Goal: Task Accomplishment & Management: Use online tool/utility

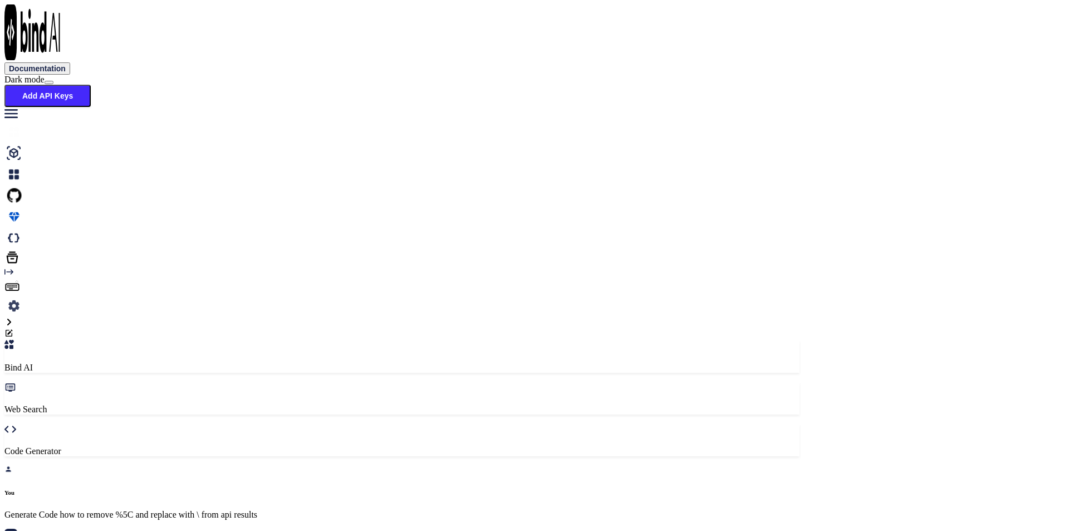
scroll to position [2126, 0]
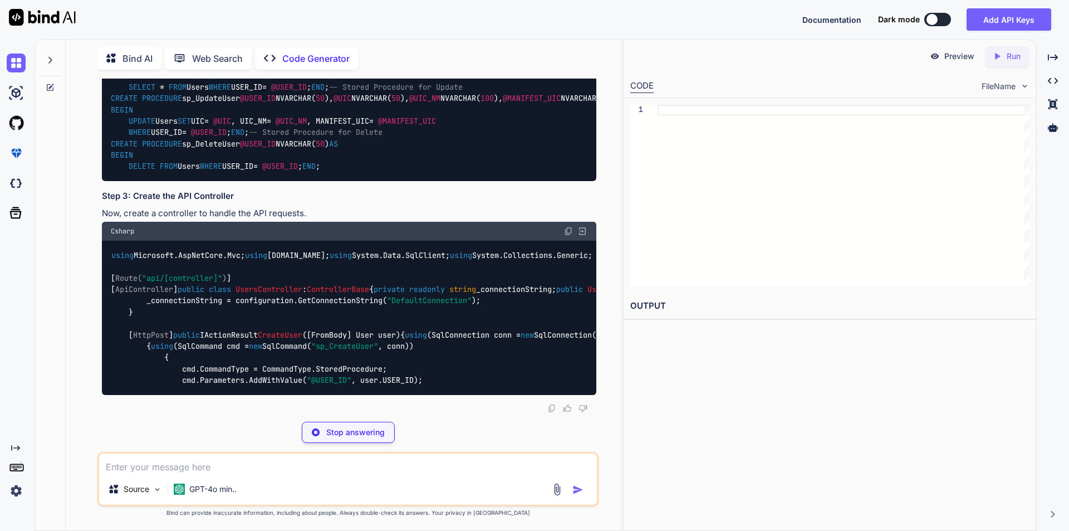
scroll to position [895, 0]
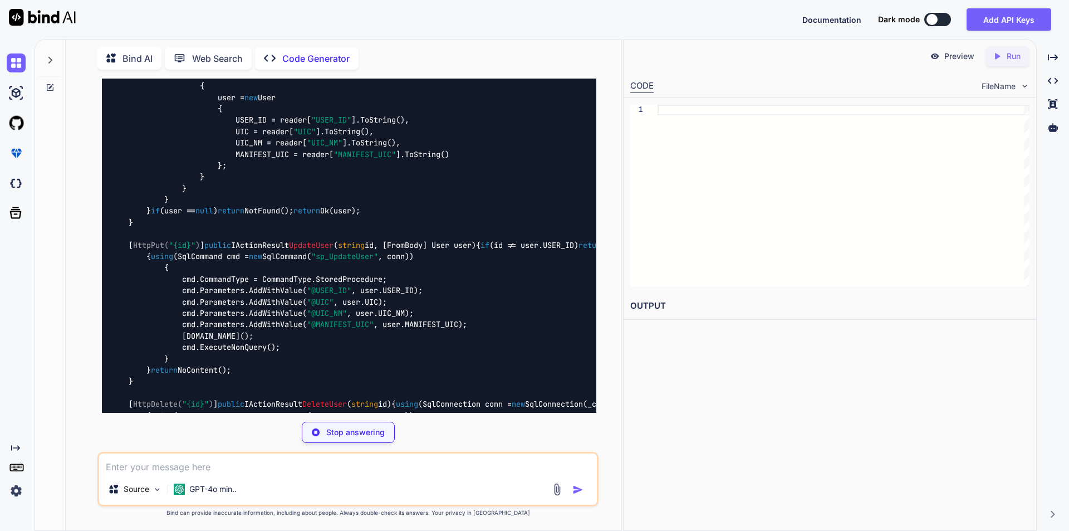
type textarea "x"
type textarea "public class User { public string USER_ID { get; set; } public string UIC { get…"
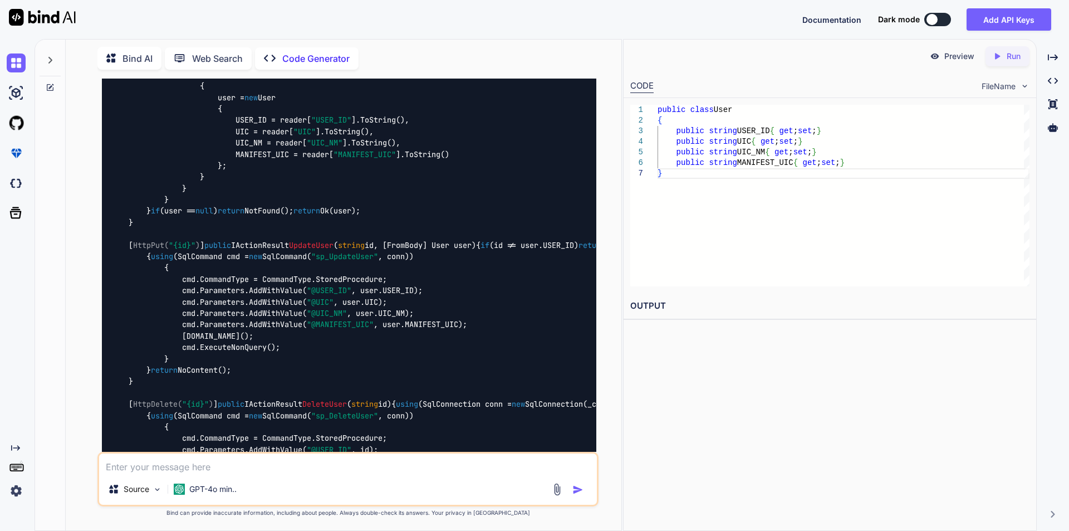
type textarea "x"
drag, startPoint x: 170, startPoint y: 196, endPoint x: 239, endPoint y: 198, distance: 68.5
click at [239, 198] on code "using Microsoft.AspNetCore.Mvc; using System.Data; using System.Data.SqlClient;…" at bounding box center [525, 137] width 829 height 773
copy span "UsersController"
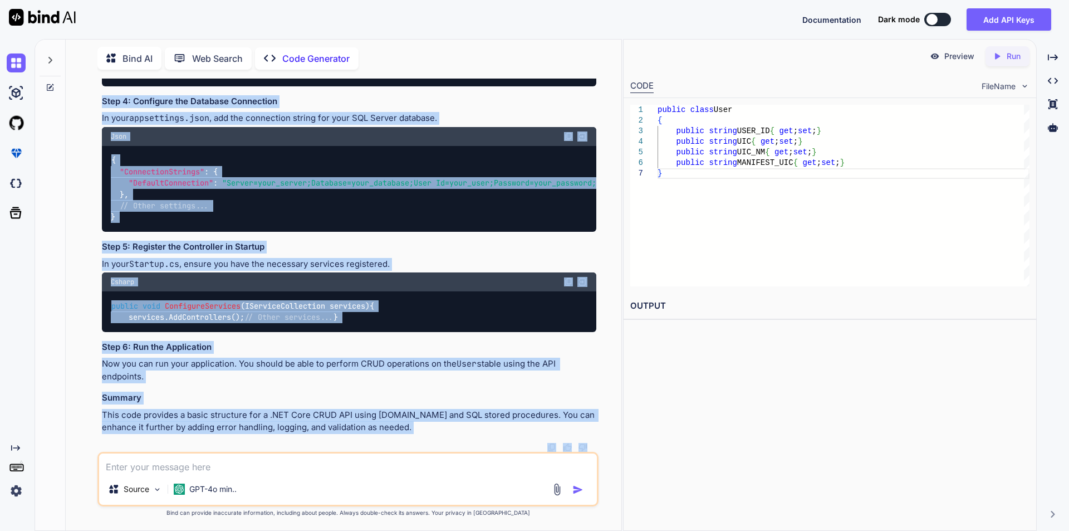
scroll to position [1742, 0]
drag, startPoint x: 113, startPoint y: 120, endPoint x: 329, endPoint y: 427, distance: 376.1
copy code "using Microsoft.AspNetCore.Mvc; using System.Data; using System.Data.SqlClient;…"
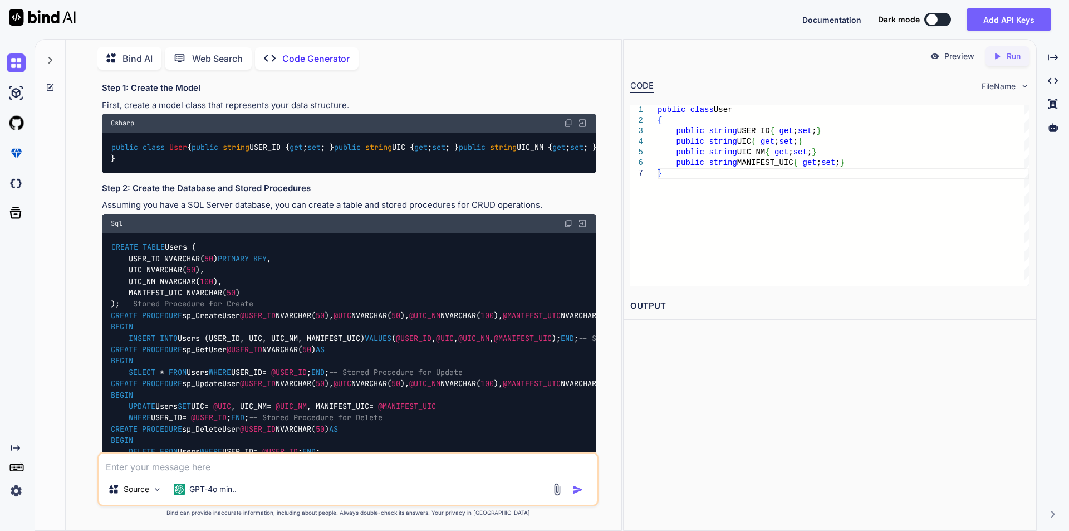
scroll to position [15, 0]
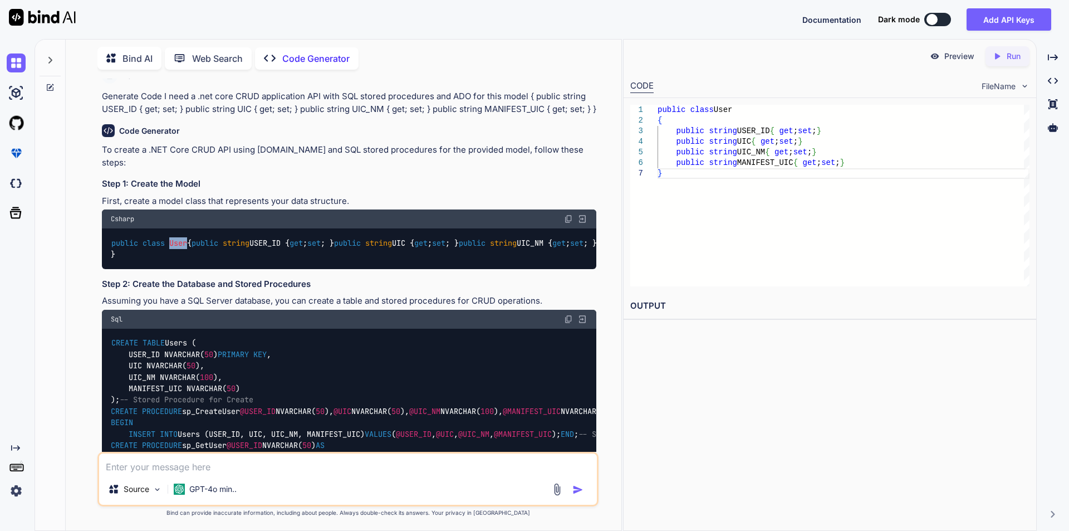
drag, startPoint x: 172, startPoint y: 231, endPoint x: 196, endPoint y: 231, distance: 23.4
click at [196, 231] on div "public class User { public string USER_ID { get ; set ; } public string UIC { g…" at bounding box center [349, 248] width 495 height 41
copy span "User"
drag, startPoint x: 126, startPoint y: 253, endPoint x: 342, endPoint y: 289, distance: 218.5
click at [340, 269] on div "public class User { public string USER_ID { get ; set ; } public string UIC { g…" at bounding box center [349, 248] width 495 height 41
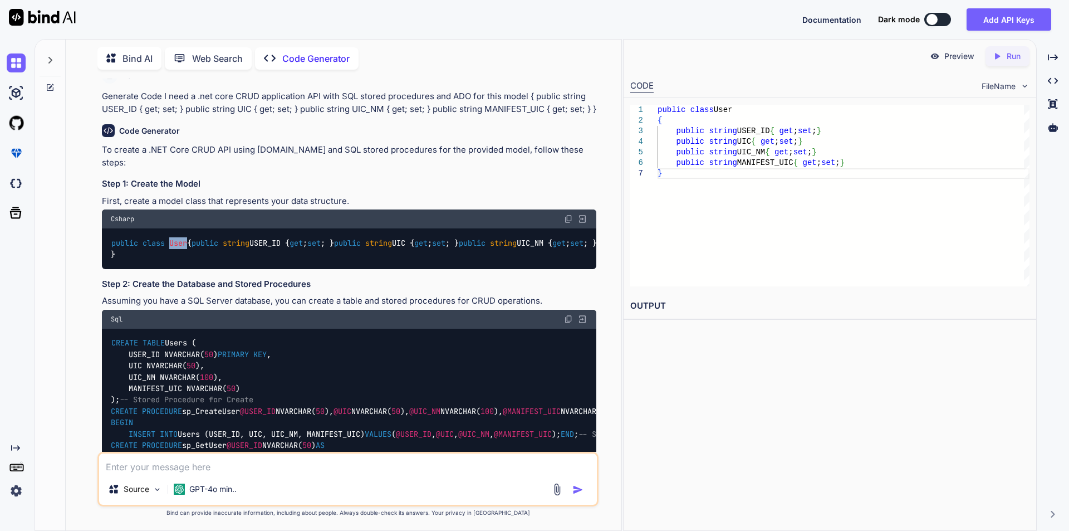
copy code "public string USER_ID { get ; set ; } public string UIC { get ; set ; } public …"
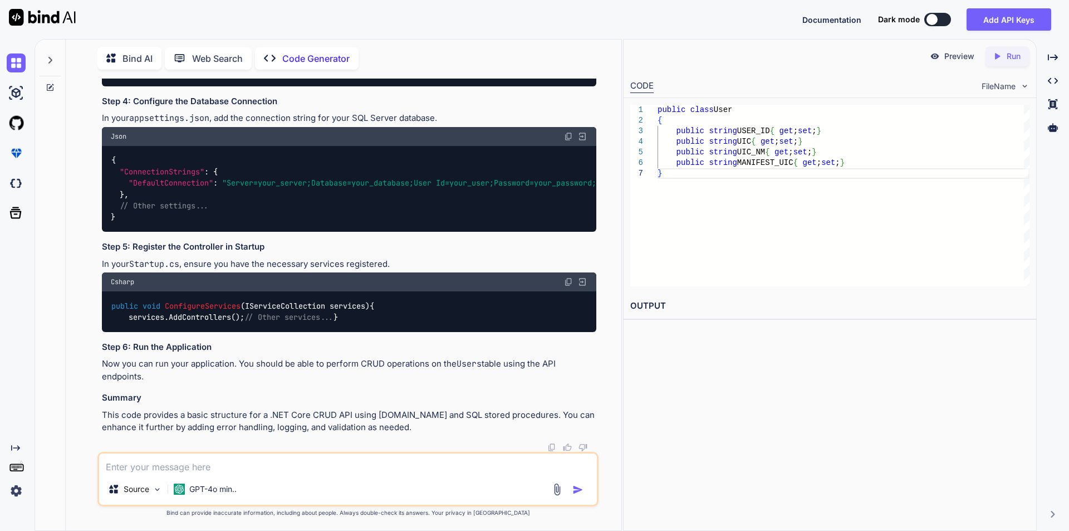
scroll to position [2125, 0]
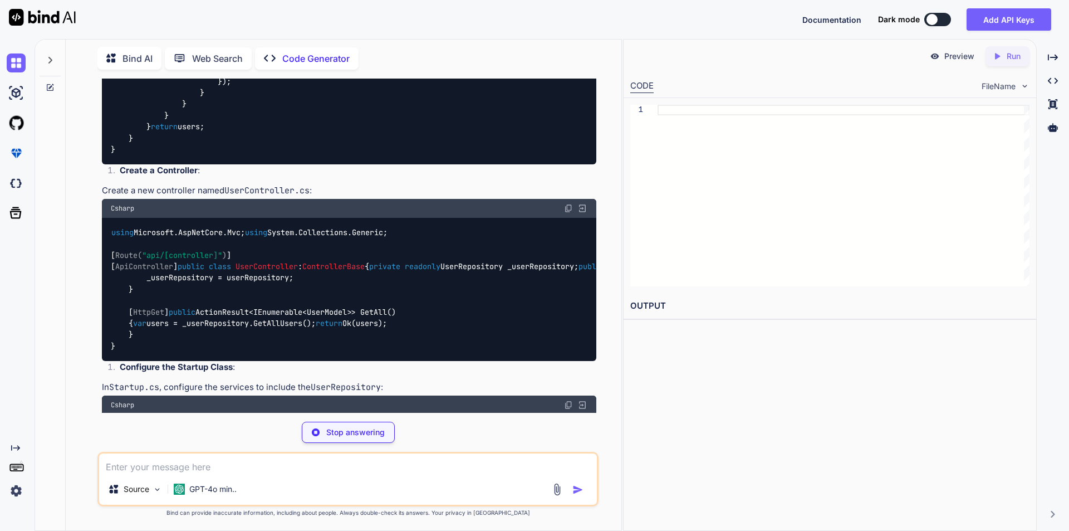
scroll to position [819, 0]
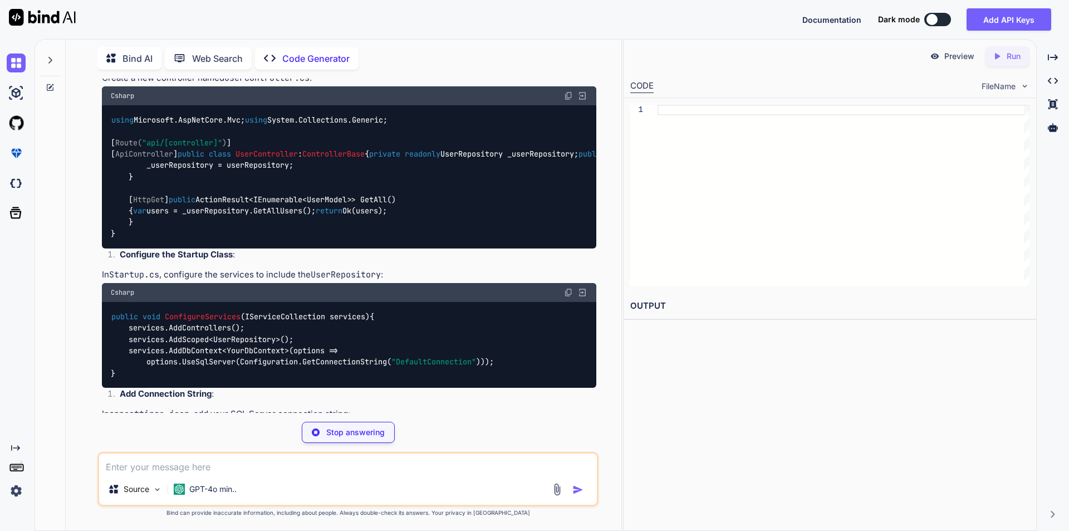
type textarea "x"
type textarea "public class UserModel { public string USER_ID { get; set; } public string UIC …"
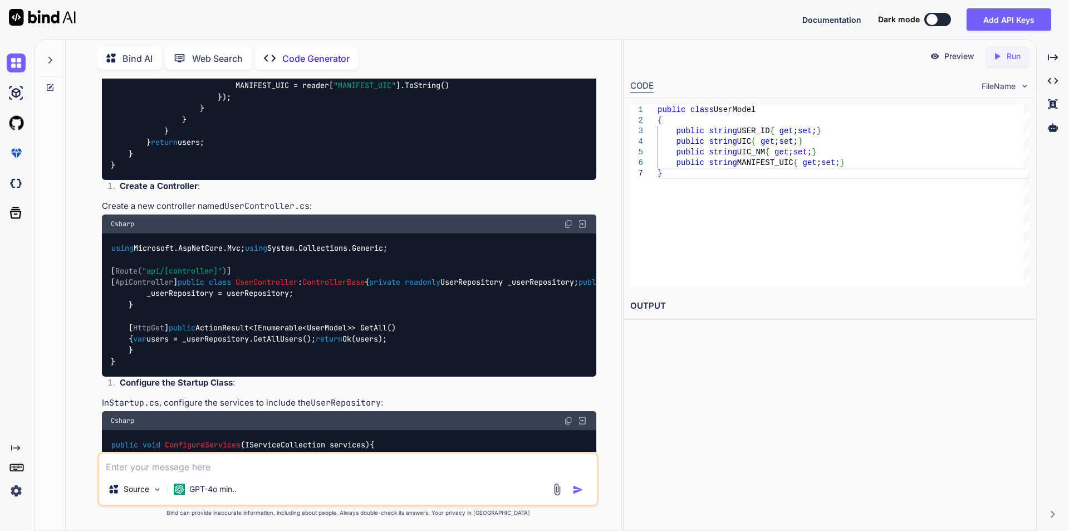
scroll to position [764, 0]
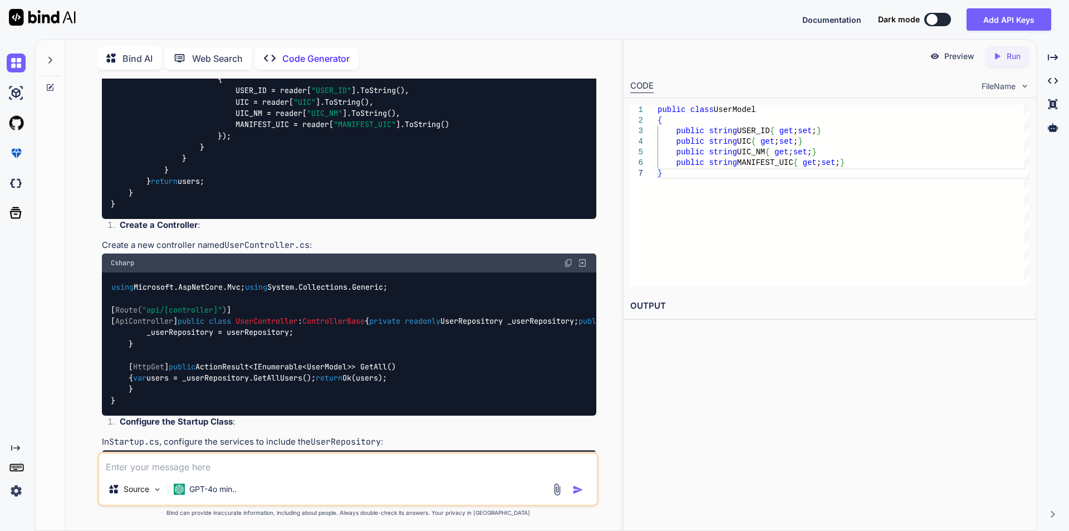
type textarea "x"
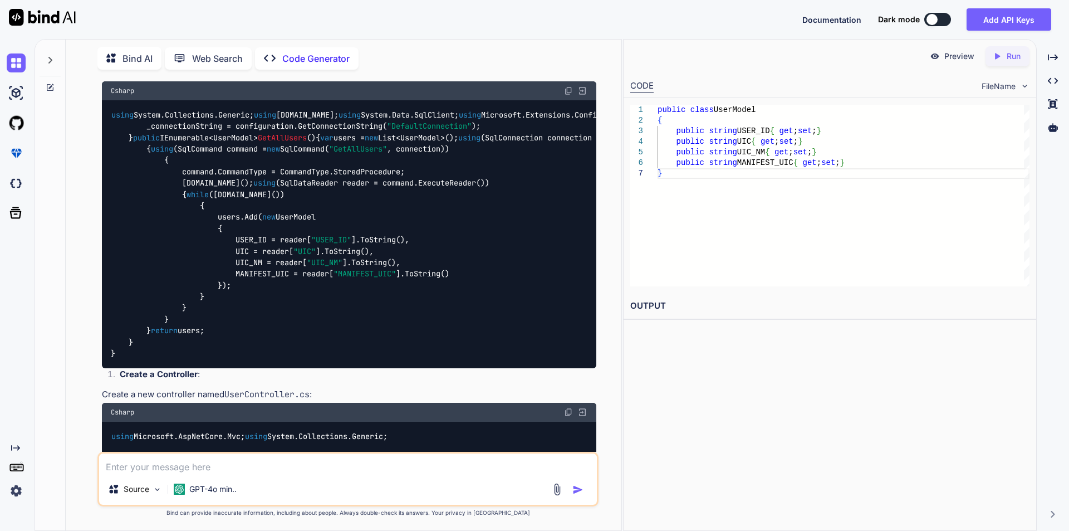
scroll to position [597, 0]
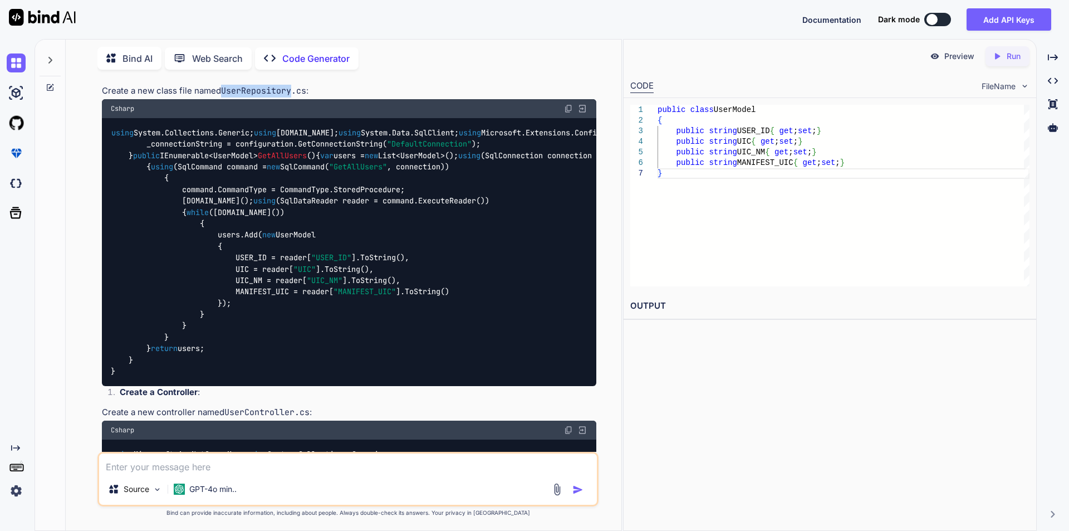
drag, startPoint x: 222, startPoint y: 204, endPoint x: 294, endPoint y: 202, distance: 71.3
click at [294, 96] on code "UserRepository.cs" at bounding box center [263, 90] width 85 height 11
copy code "UserRepository"
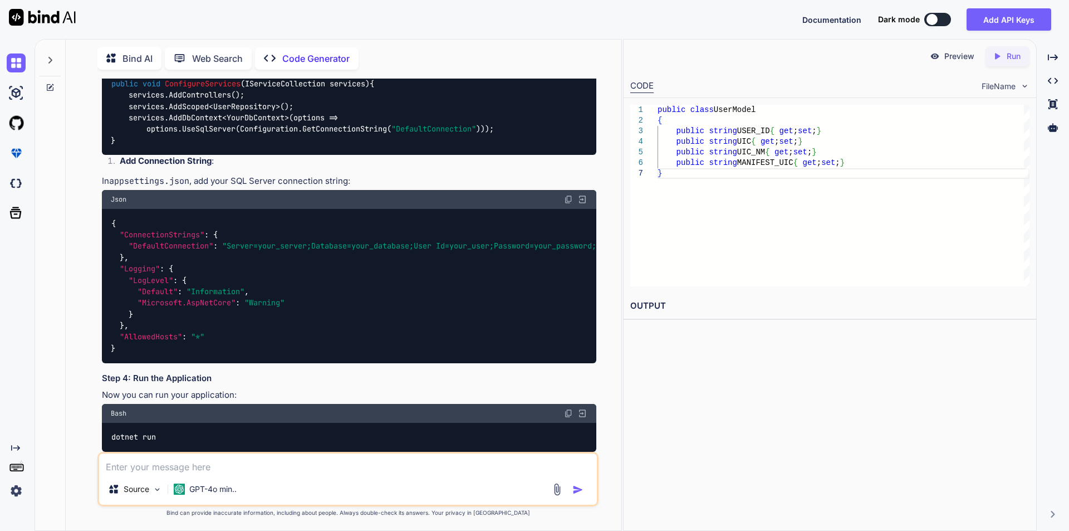
scroll to position [1153, 0]
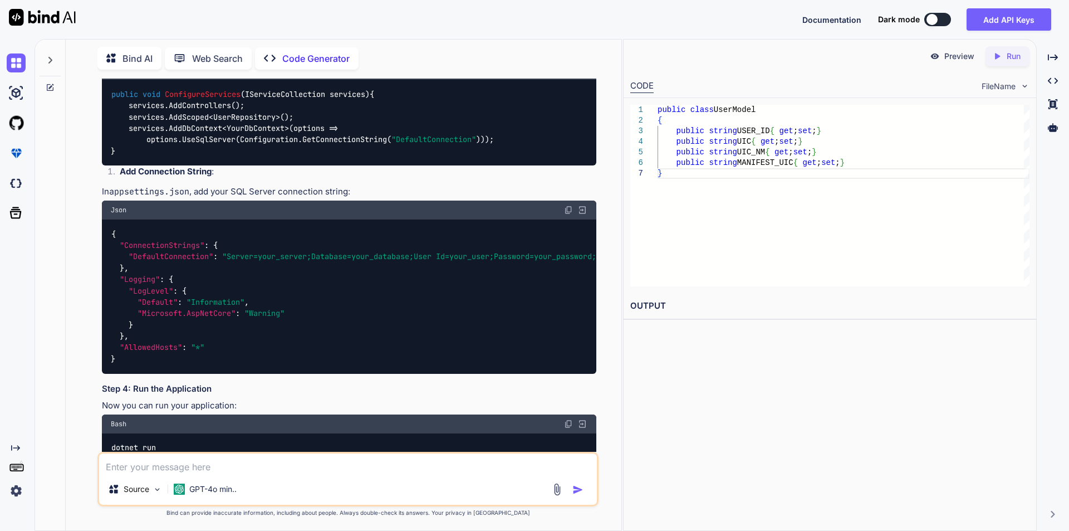
drag, startPoint x: 111, startPoint y: 250, endPoint x: 165, endPoint y: 177, distance: 90.5
copy code "using System.Collections.Generic; using System.Data; using System.Data.SqlClien…"
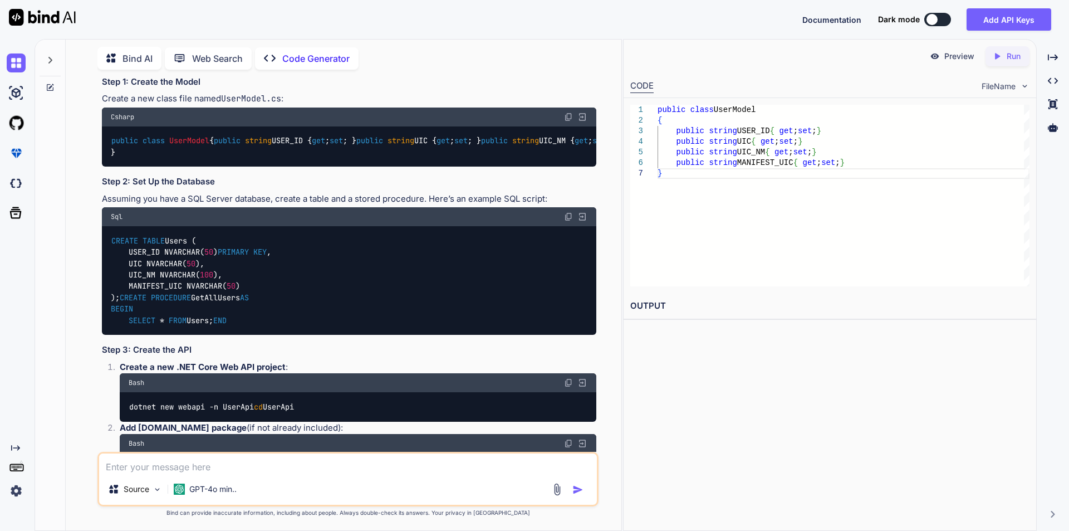
scroll to position [95, 0]
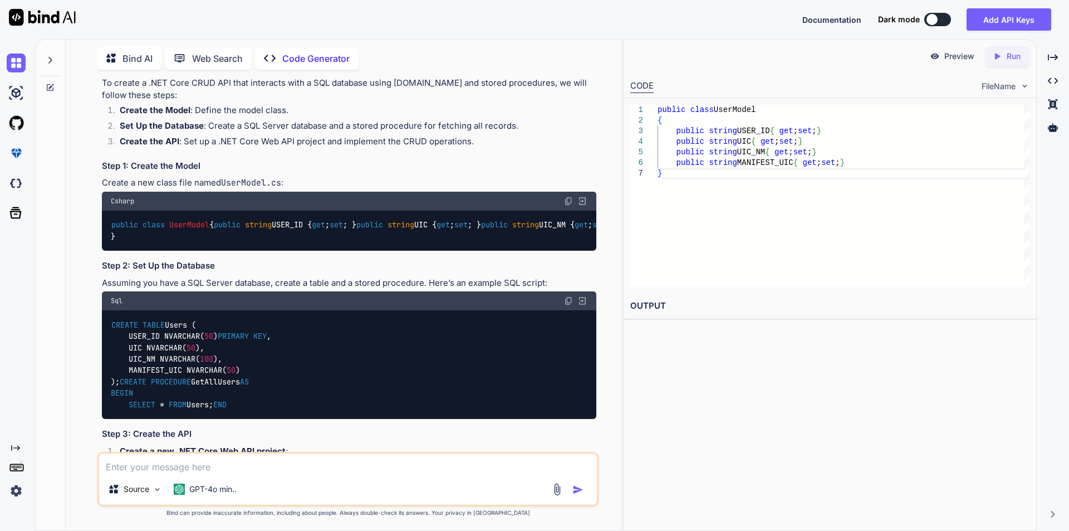
click at [214, 230] on span "public" at bounding box center [227, 225] width 27 height 10
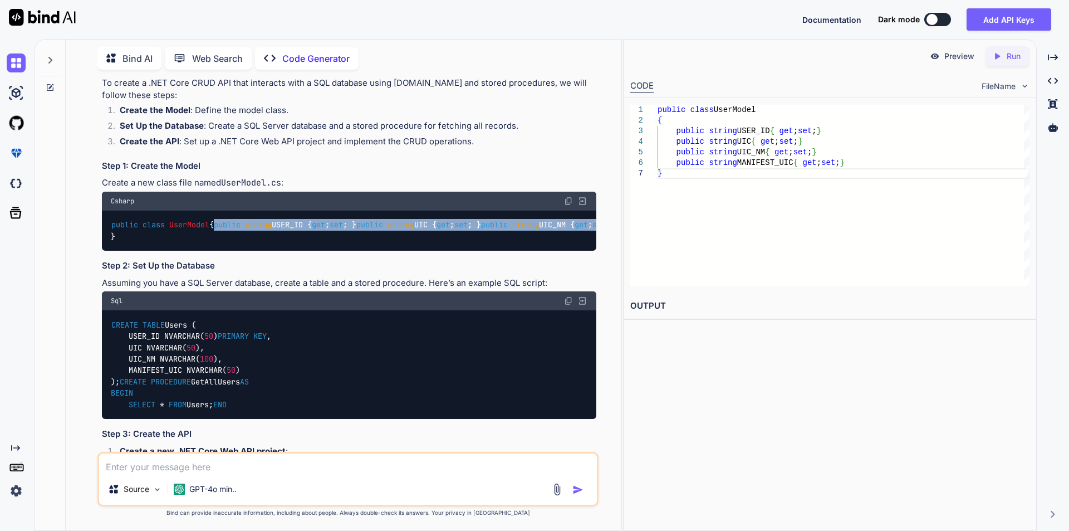
drag, startPoint x: 128, startPoint y: 249, endPoint x: 316, endPoint y: 282, distance: 191.2
click at [316, 251] on div "public class UserModel { public string USER_ID { get ; set ; } public string UI…" at bounding box center [349, 231] width 495 height 41
copy code "public string USER_ID { get ; set ; } public string UIC { get ; set ; } public …"
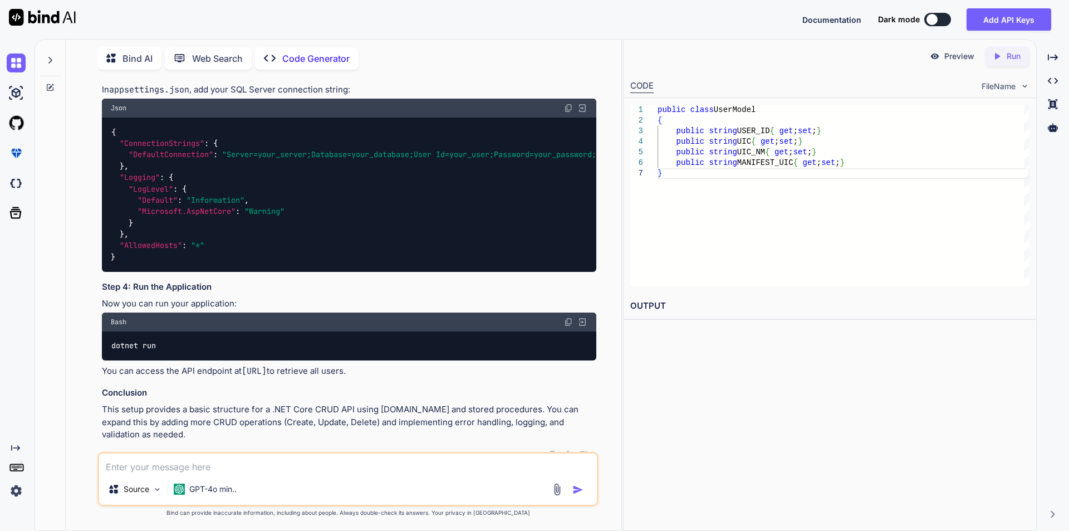
scroll to position [1264, 0]
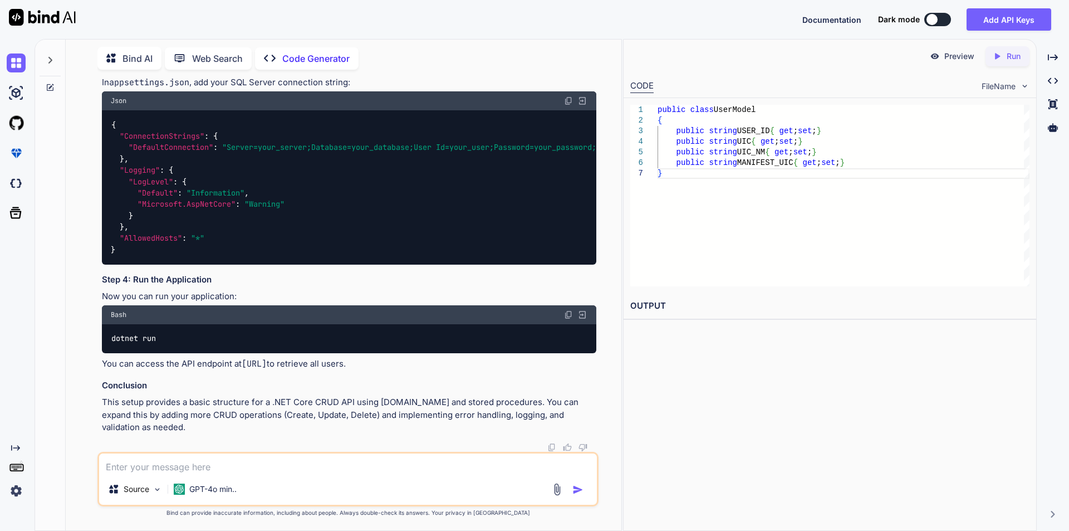
drag, startPoint x: 114, startPoint y: 139, endPoint x: 288, endPoint y: 296, distance: 234.6
drag, startPoint x: 113, startPoint y: 138, endPoint x: 212, endPoint y: 374, distance: 255.9
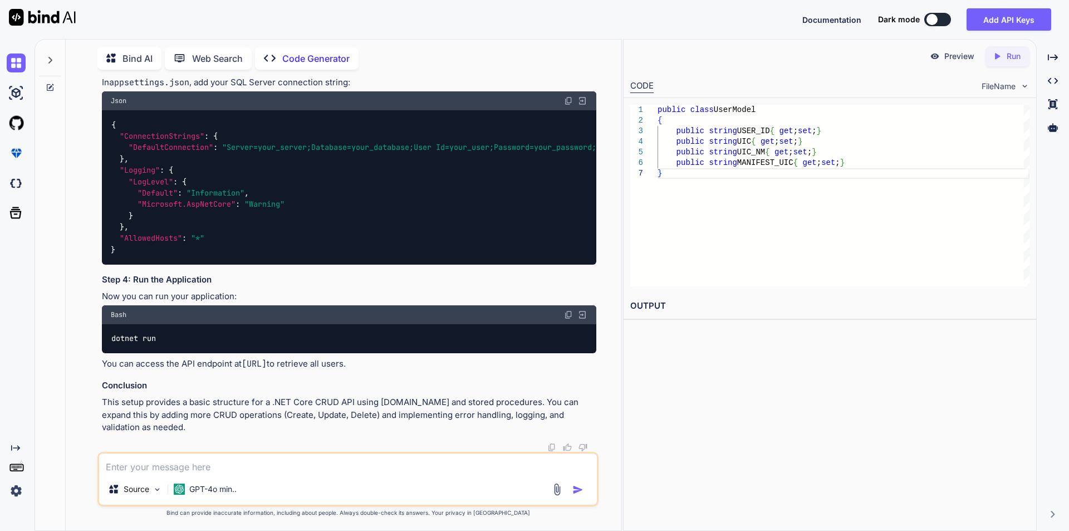
copy code "using Microsoft.AspNetCore.Mvc; using System.Collections.Generic; [ Route( "api…"
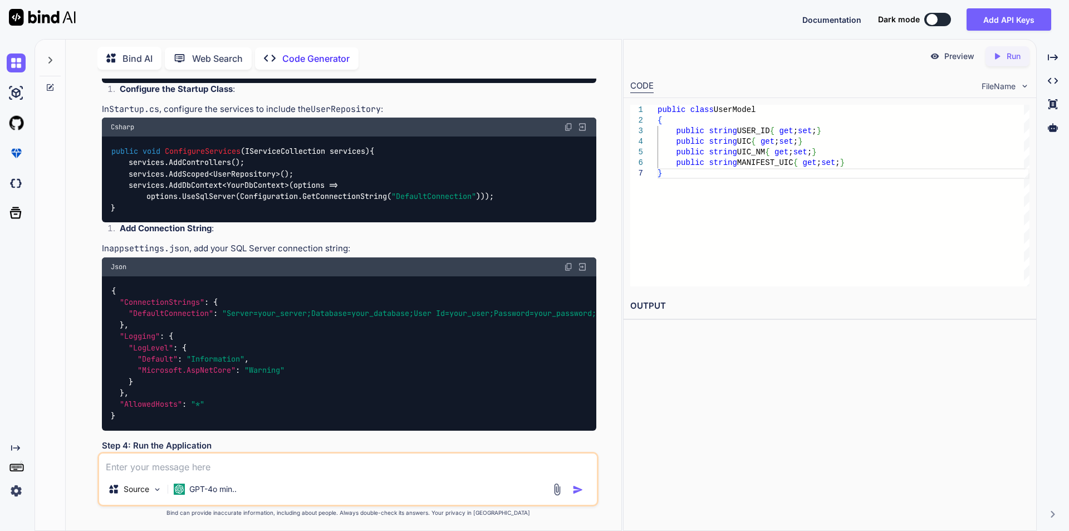
scroll to position [1114, 0]
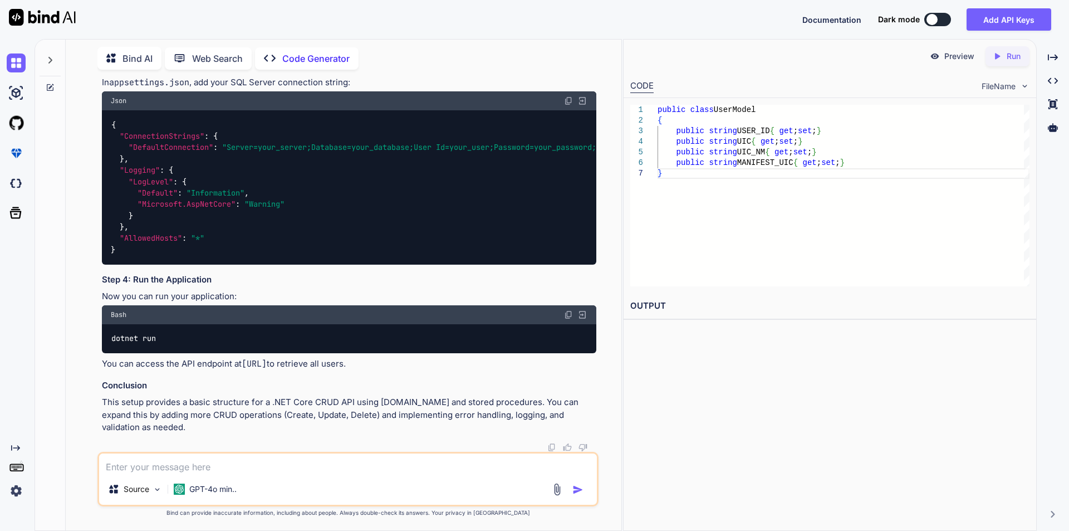
scroll to position [1392, 0]
drag, startPoint x: 128, startPoint y: 356, endPoint x: 299, endPoint y: 355, distance: 171.6
click at [299, 56] on div "public void ConfigureServices ( IServiceCollection services ) { services.AddCon…" at bounding box center [349, 13] width 495 height 86
copy code "services.AddScoped<UserRepository>();"
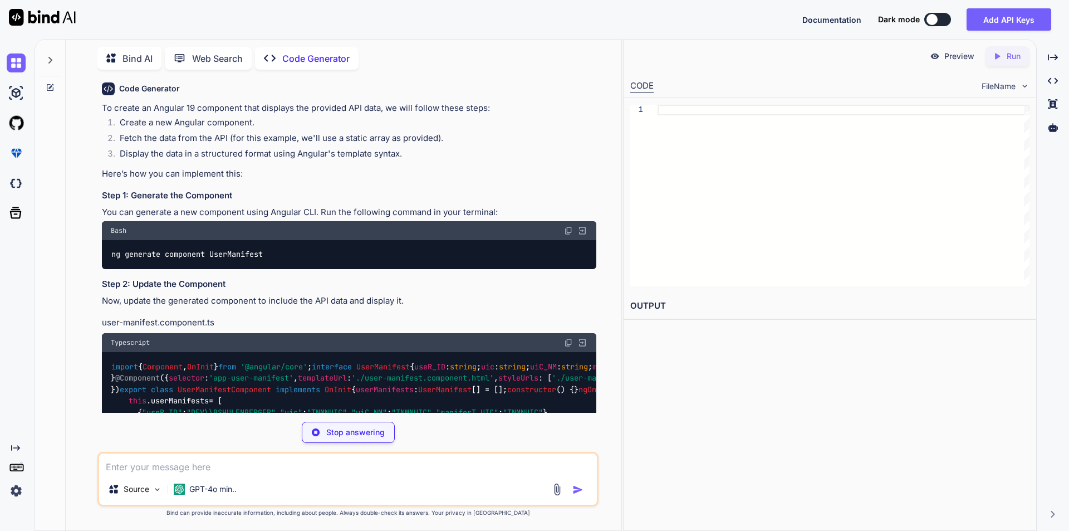
scroll to position [278, 0]
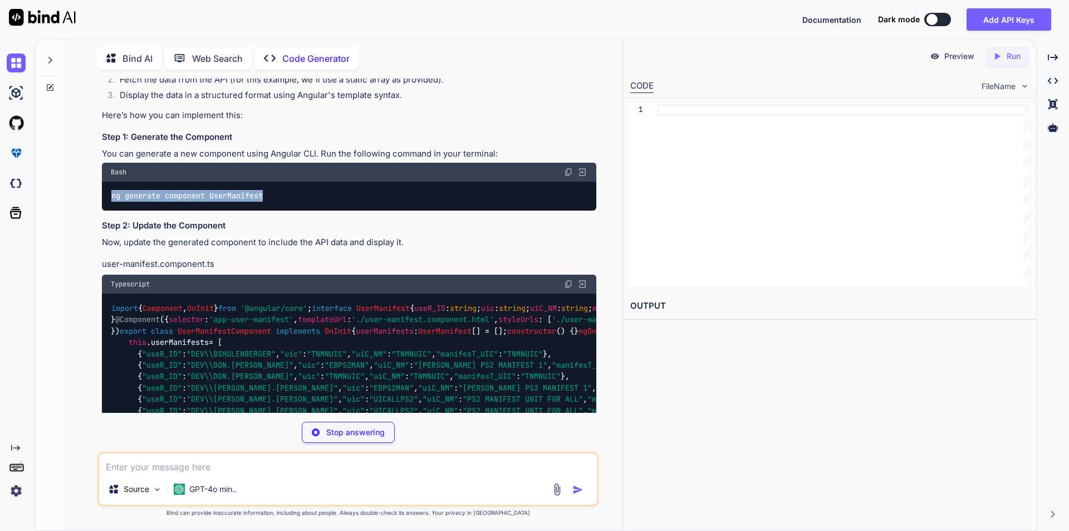
drag, startPoint x: 111, startPoint y: 221, endPoint x: 278, endPoint y: 220, distance: 167.1
click at [278, 211] on div "ng generate component UserManifest" at bounding box center [349, 196] width 495 height 29
copy code "ng generate component UserManifest"
type textarea "x"
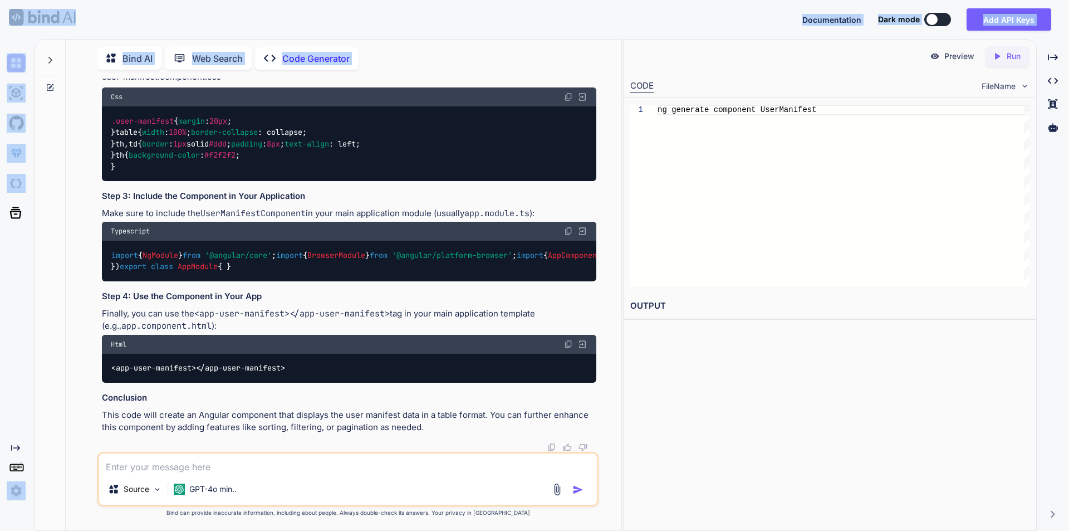
scroll to position [868, 0]
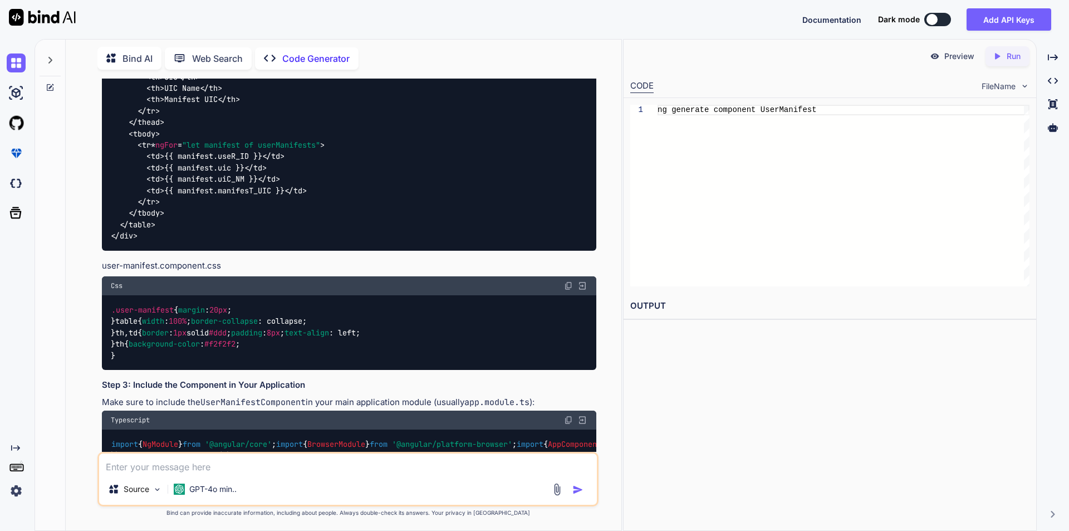
drag, startPoint x: 113, startPoint y: 167, endPoint x: 257, endPoint y: 174, distance: 144.4
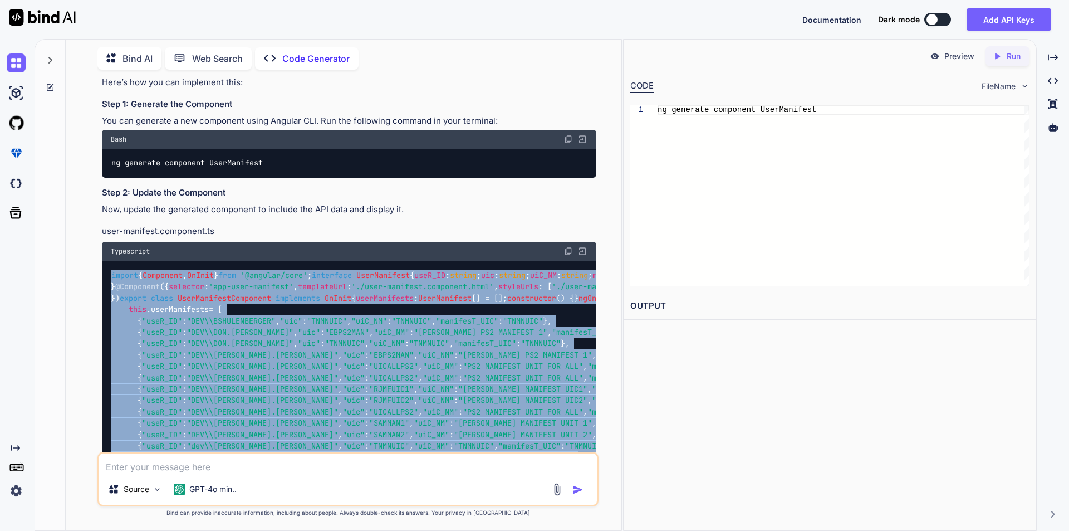
scroll to position [311, 0]
click at [496, 343] on div "import { Component , OnInit } from '@angular/core' ; interface UserManifest { u…" at bounding box center [349, 383] width 495 height 245
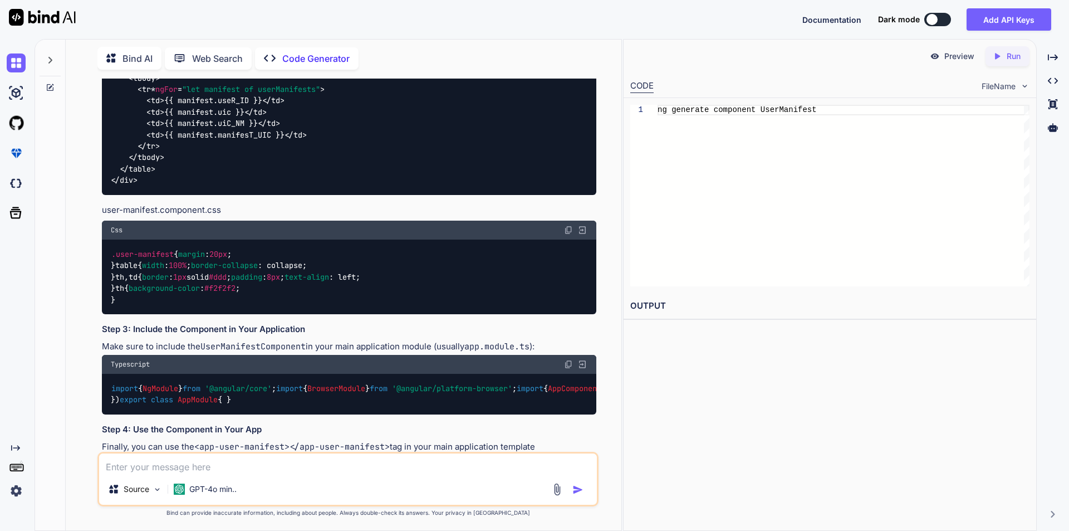
scroll to position [1146, 0]
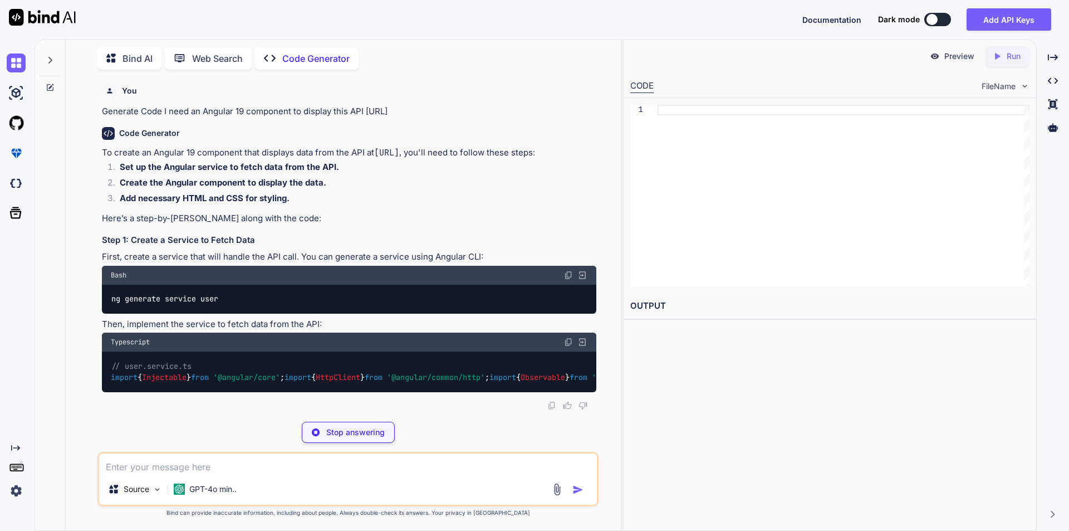
scroll to position [111, 0]
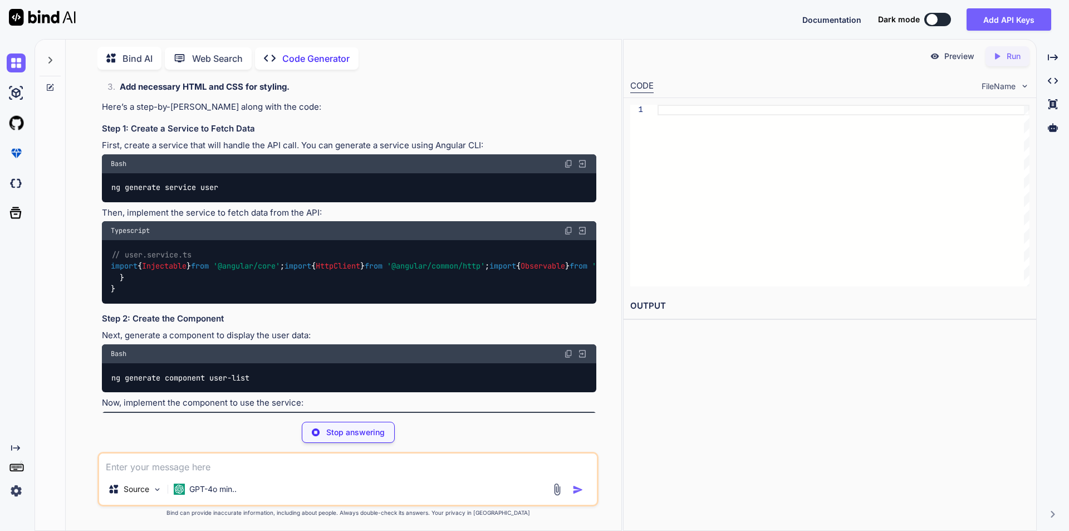
type textarea "x"
type textarea "ng generate service user"
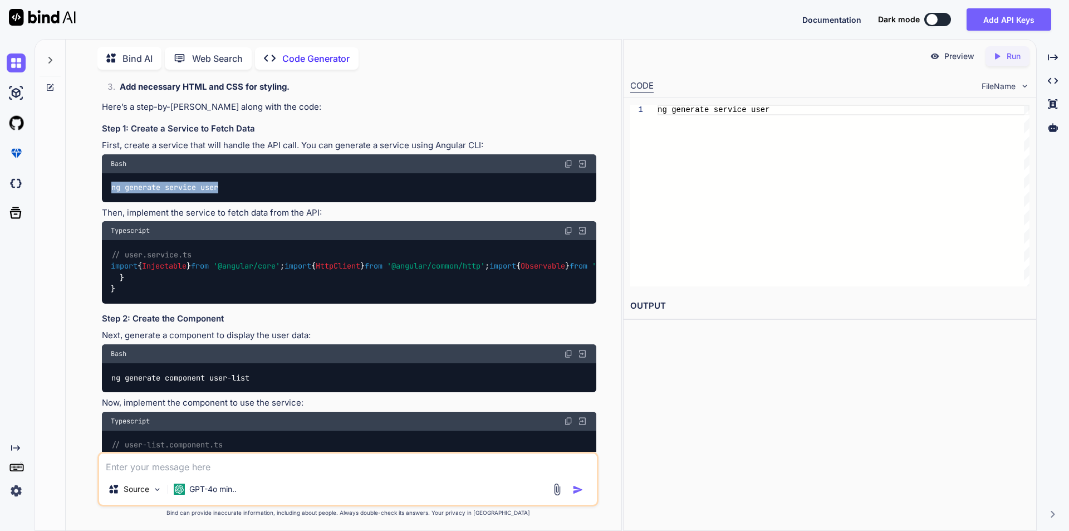
drag, startPoint x: 113, startPoint y: 200, endPoint x: 228, endPoint y: 200, distance: 114.7
click at [228, 200] on div "ng generate service user" at bounding box center [349, 187] width 495 height 29
copy code "ng generate service user"
click at [566, 235] on img at bounding box center [568, 230] width 9 height 9
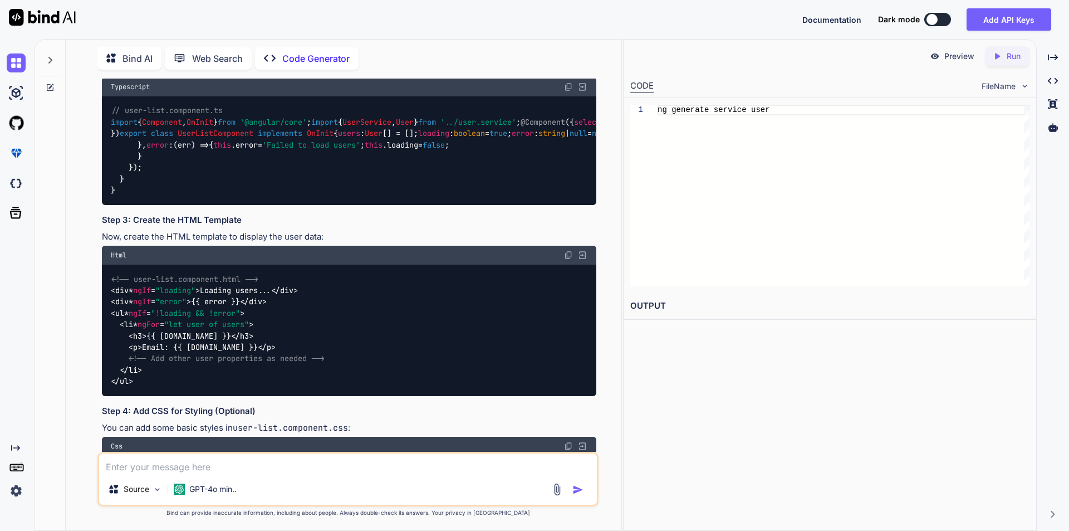
scroll to position [501, 0]
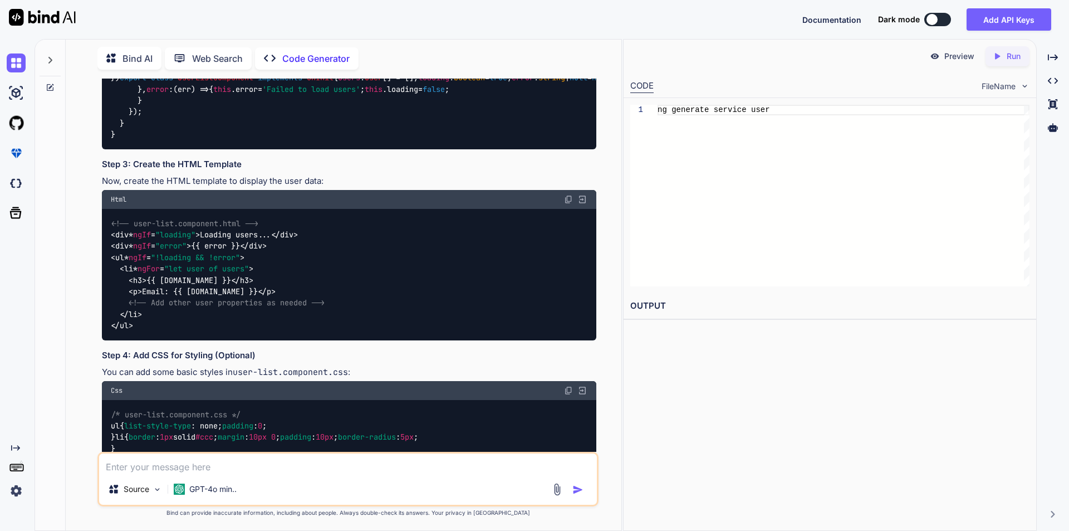
drag, startPoint x: 111, startPoint y: 229, endPoint x: 278, endPoint y: 227, distance: 167.1
copy code "ng generate component user-list"
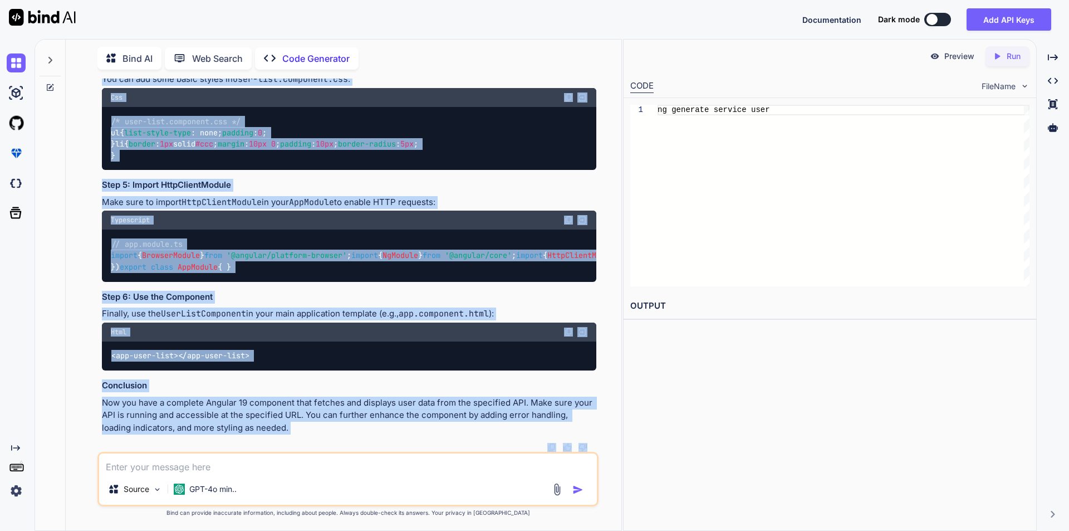
scroll to position [879, 0]
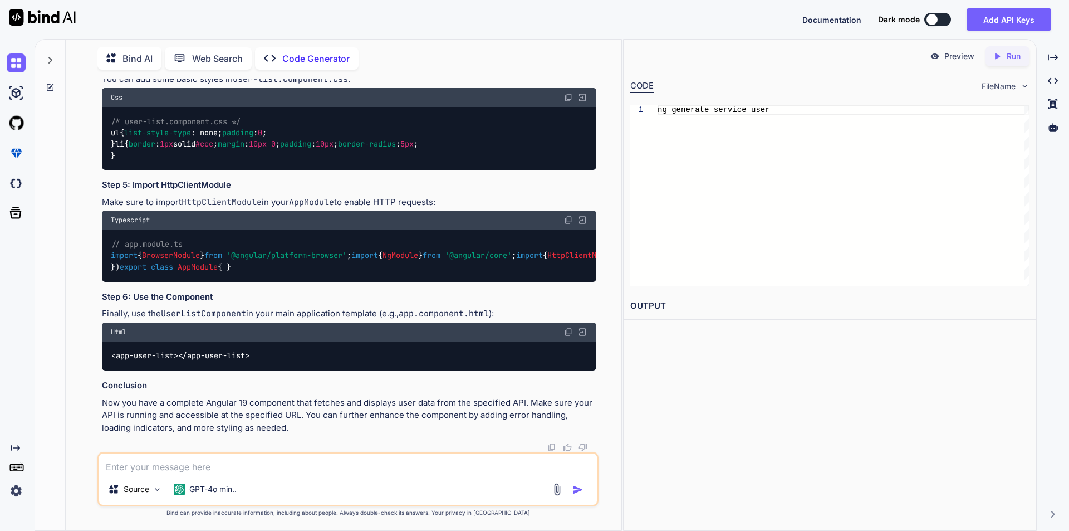
drag, startPoint x: 112, startPoint y: 195, endPoint x: 146, endPoint y: 242, distance: 57.8
copy code "import { Component , OnInit } from '@angular/core' ; import { UserService , Use…"
drag, startPoint x: 111, startPoint y: 325, endPoint x: 316, endPoint y: 429, distance: 229.4
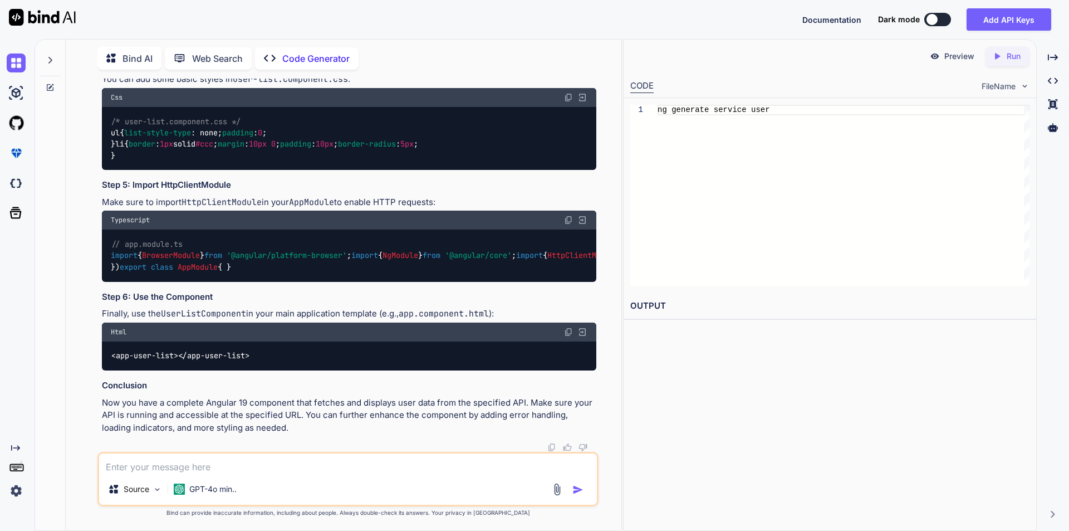
copy code "<!-- user-list.component.html --> < div * ngIf = "loading" > Loading users... <…"
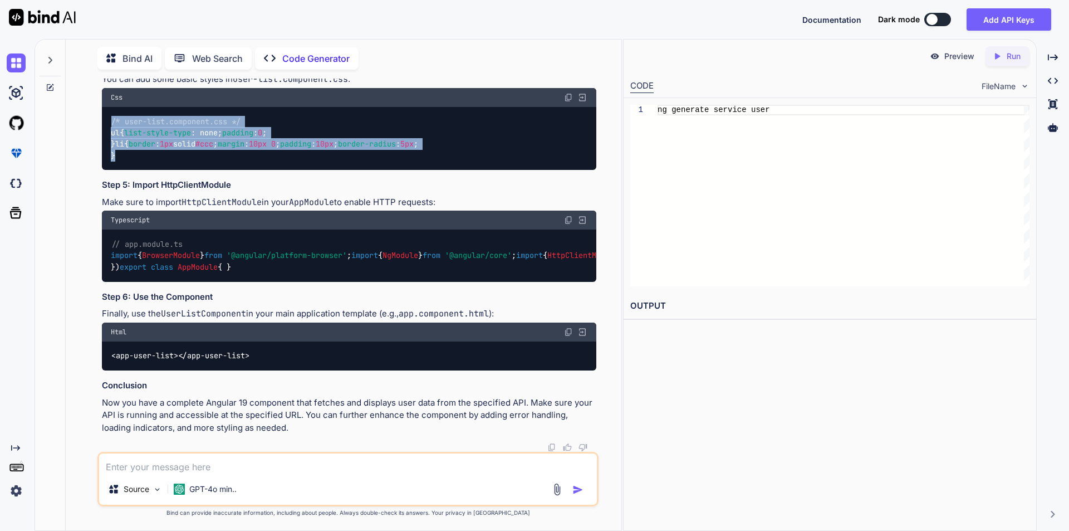
drag, startPoint x: 113, startPoint y: 238, endPoint x: 269, endPoint y: 373, distance: 206.2
click at [269, 170] on div "/* user-list.component.css */ ul { list-style-type : none; padding : 0 ; } li {…" at bounding box center [349, 138] width 495 height 63
copy code "/* user-list.component.css */ ul { list-style-type : none; padding : 0 ; } li {…"
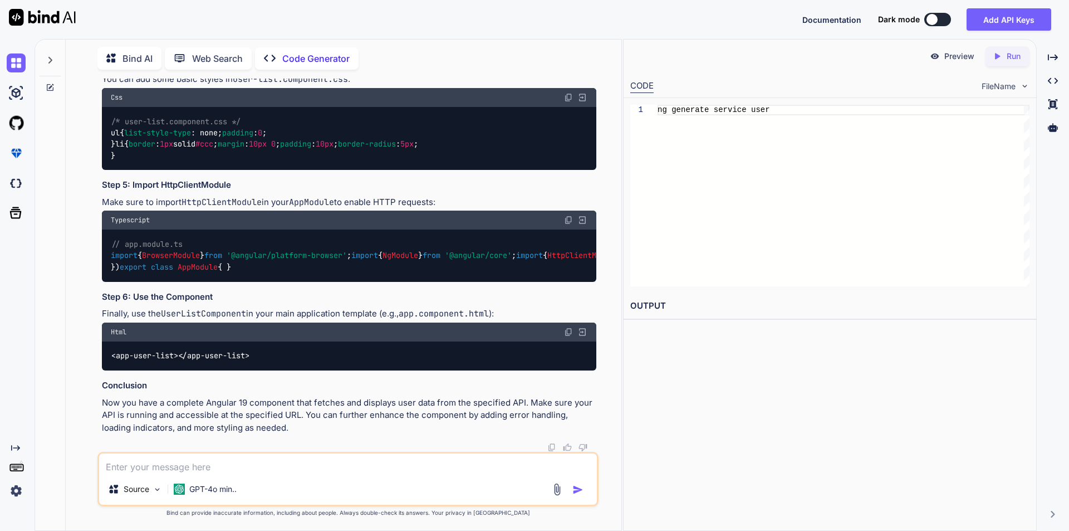
drag, startPoint x: 128, startPoint y: 297, endPoint x: 207, endPoint y: 296, distance: 78.5
click at [207, 281] on div "// app.module.ts import { BrowserModule } from '@angular/platform-browser' ; im…" at bounding box center [349, 255] width 495 height 52
copy span "UserListComponent"
drag, startPoint x: 112, startPoint y: 241, endPoint x: 432, endPoint y: 238, distance: 319.7
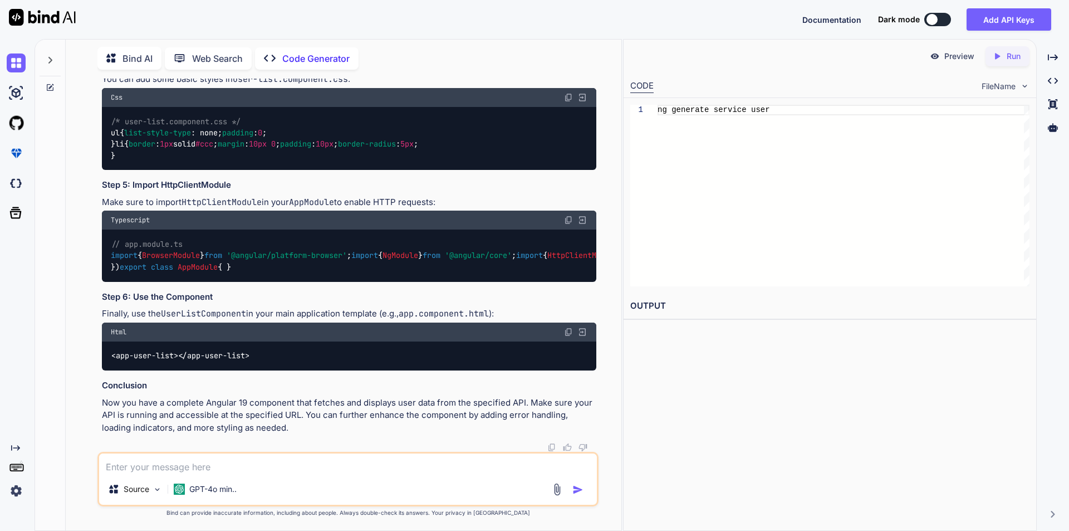
click at [432, 238] on div "// app.module.ts import { BrowserModule } from '@angular/platform-browser' ; im…" at bounding box center [349, 255] width 495 height 52
copy code "import { UserListComponent } from './user-list/user-list.component' ;"
drag, startPoint x: 113, startPoint y: 354, endPoint x: 286, endPoint y: 356, distance: 173.8
click at [286, 356] on div "< app-user-list > </ app-user-list >" at bounding box center [349, 355] width 495 height 29
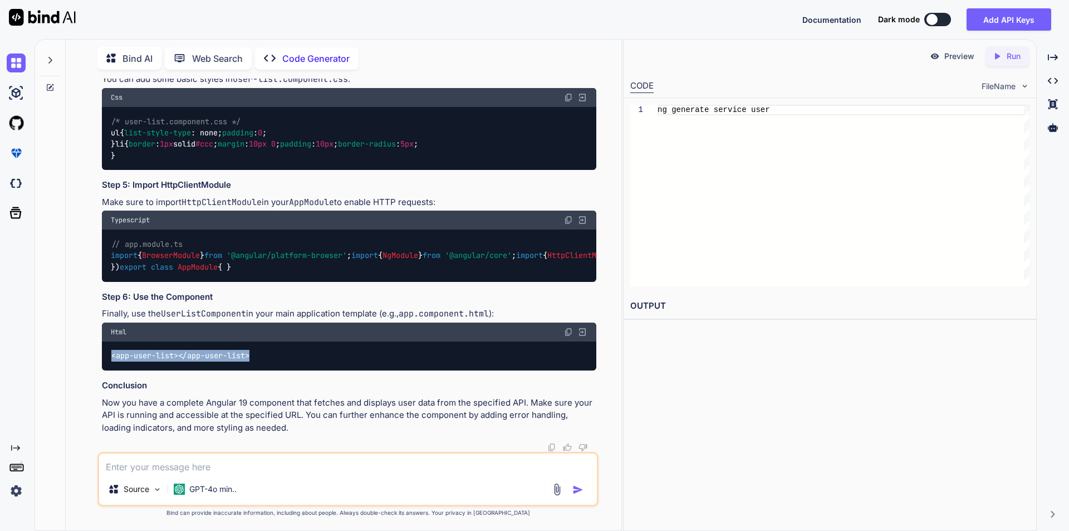
copy code "< app-user-list > </ app-user-list >"
